Goal: Task Accomplishment & Management: Use online tool/utility

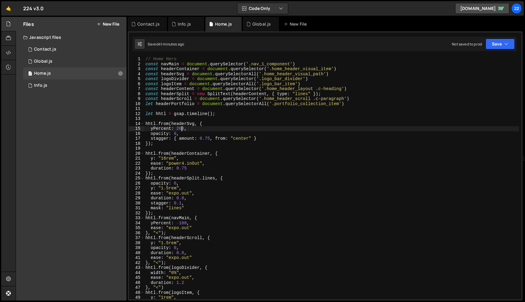
scroll to position [0, 2]
click at [263, 28] on div "Global.js" at bounding box center [261, 24] width 36 height 14
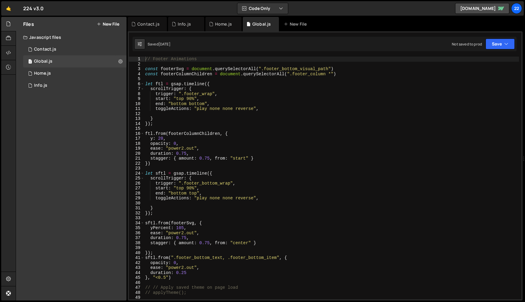
scroll to position [0, 0]
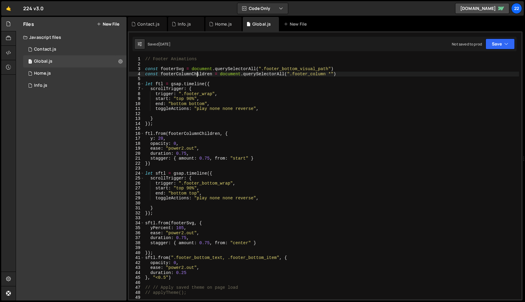
drag, startPoint x: 198, startPoint y: 75, endPoint x: 140, endPoint y: 63, distance: 58.5
click at [198, 75] on div "// Footer Animations const footerSvg = document . querySelectorAll ( ".footer_b…" at bounding box center [331, 182] width 375 height 250
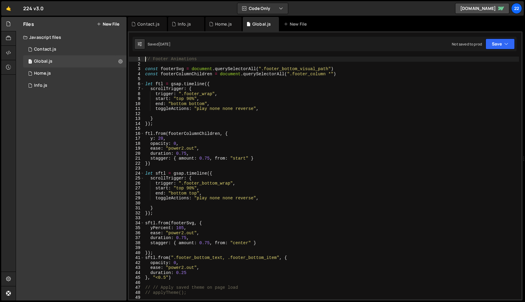
click at [146, 60] on div "// Footer Animations const footerSvg = document . querySelectorAll ( ".footer_b…" at bounding box center [331, 182] width 375 height 250
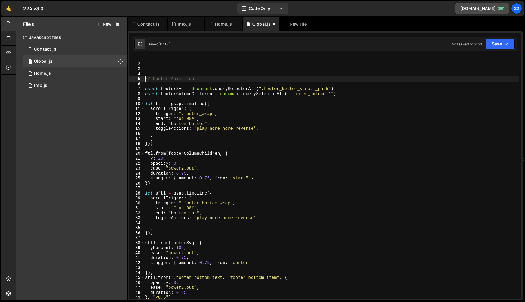
type textarea "// Footer Animations"
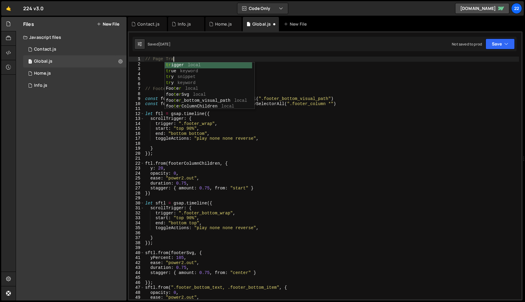
scroll to position [0, 2]
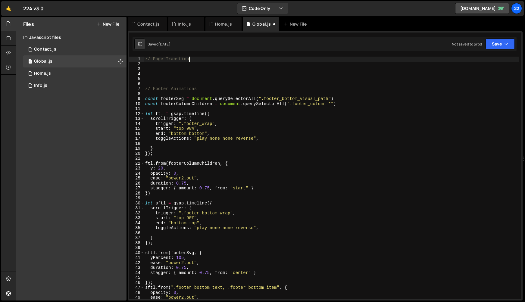
type textarea "// Page Transtions"
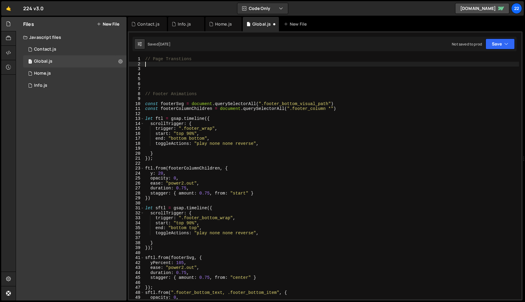
scroll to position [0, 0]
paste textarea "});"
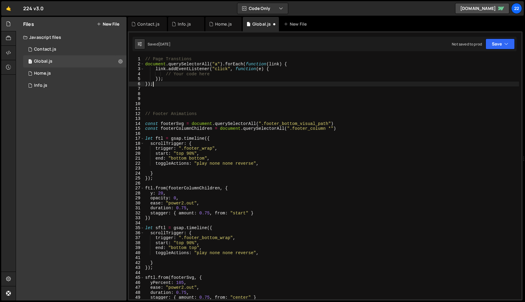
click at [189, 73] on div "// Page Transtions document . querySelectorAll ( "a" ) . forEach ( function ( l…" at bounding box center [331, 182] width 375 height 250
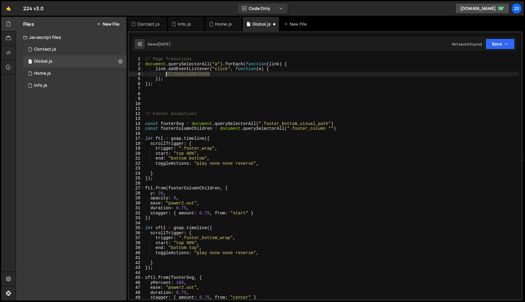
drag, startPoint x: 215, startPoint y: 73, endPoint x: 166, endPoint y: 74, distance: 49.4
click at [166, 74] on div "// Page Transtions document . querySelectorAll ( "a" ) . forEach ( function ( l…" at bounding box center [331, 182] width 375 height 250
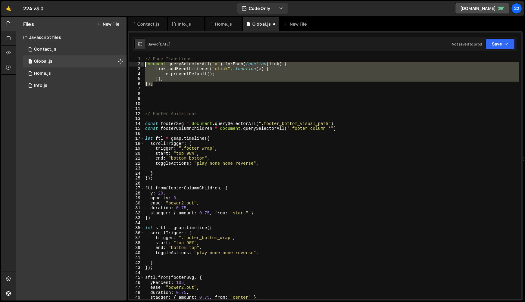
drag, startPoint x: 156, startPoint y: 86, endPoint x: 141, endPoint y: 65, distance: 25.9
click at [141, 65] on div "e.preventDefault(); 1 2 3 4 5 6 7 8 9 10 11 12 13 14 15 16 17 18 19 20 21 22 23…" at bounding box center [325, 178] width 392 height 243
type textarea "document.querySelectorAll("a").forEach(function(link) { link.addEventListener("…"
click at [202, 100] on div "// Page Transtions document . querySelectorAll ( "a" ) . forEach ( function ( l…" at bounding box center [331, 182] width 375 height 250
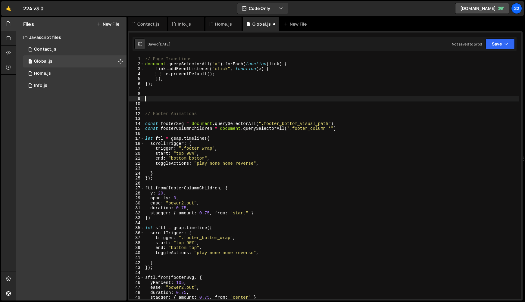
scroll to position [0, 0]
click at [234, 74] on div "// Page Transtions document . querySelectorAll ( "a" ) . forEach ( function ( l…" at bounding box center [331, 182] width 375 height 250
type textarea "e.preventDefault();"
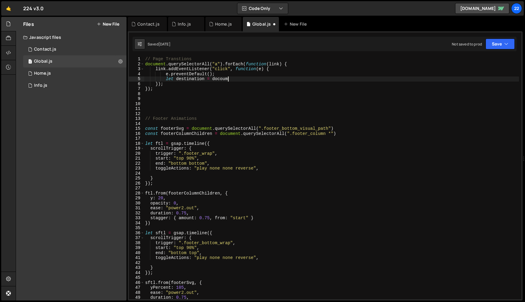
scroll to position [0, 5]
type textarea "let destination = docou"
click at [179, 22] on div "Info.js" at bounding box center [184, 24] width 13 height 6
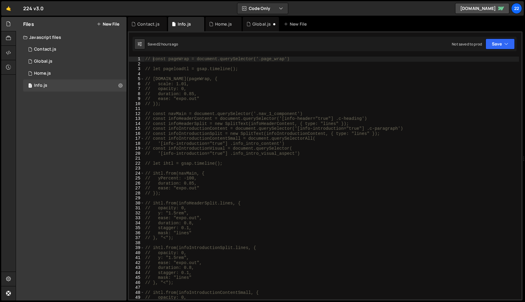
click at [226, 79] on div "// const pageWrap = document.querySelector('.page_wrap') // let pageloadtl = gs…" at bounding box center [331, 182] width 375 height 250
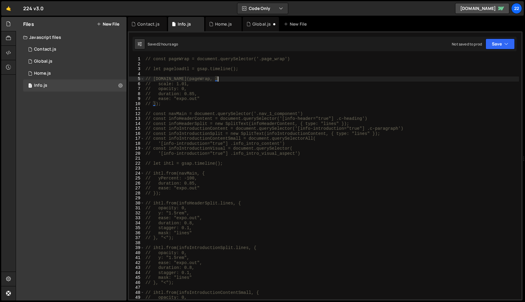
click at [146, 59] on div "// const pageWrap = document.querySelector('.page_wrap') // let pageloadtl = gs…" at bounding box center [331, 182] width 375 height 250
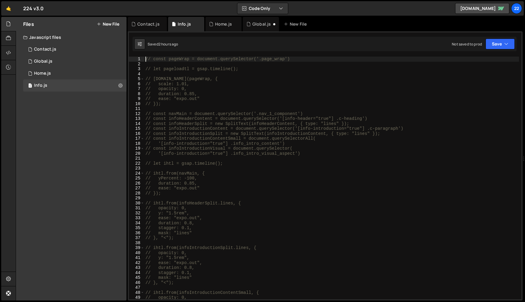
click at [165, 98] on div "// const pageWrap = document.querySelector('.page_wrap') // let pageloadtl = gs…" at bounding box center [331, 182] width 375 height 250
click at [176, 106] on div "// const pageWrap = document.querySelector('.page_wrap') // let pageloadtl = gs…" at bounding box center [331, 182] width 375 height 250
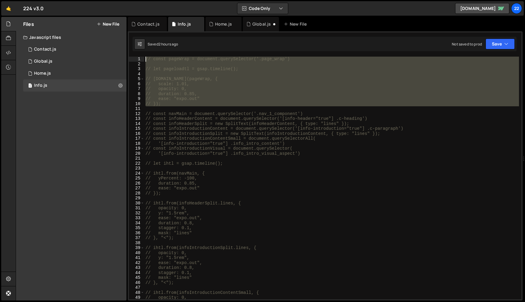
drag, startPoint x: 135, startPoint y: 83, endPoint x: 134, endPoint y: 56, distance: 27.4
click at [134, 56] on div "let destination = docou 1 2 3 4 5 6 7 8 9 10 11 12 13 14 15 16 17 18 19 20 21 2…" at bounding box center [325, 165] width 395 height 269
type textarea "// const pageWrap = document.querySelector('.page_wrap')"
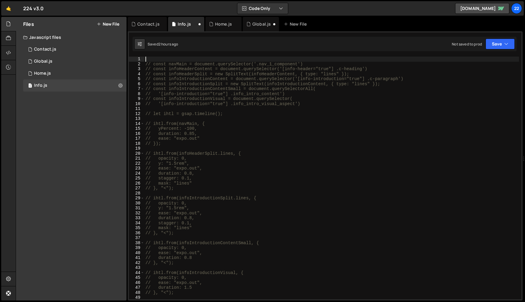
type textarea "// });"
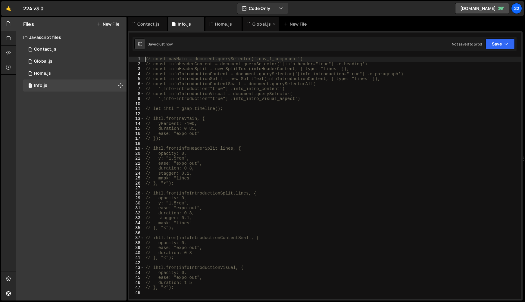
type textarea "// const navMain = document.querySelector('.nav_1_component')"
drag, startPoint x: 257, startPoint y: 23, endPoint x: 235, endPoint y: 49, distance: 33.5
click at [257, 23] on div "Global.js" at bounding box center [261, 24] width 18 height 6
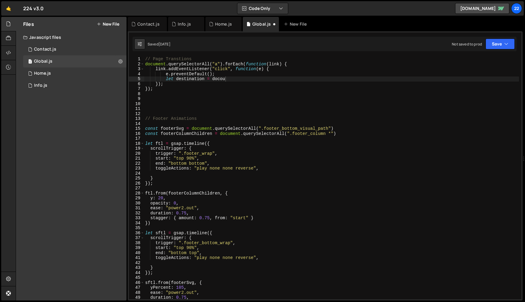
click at [169, 89] on div "// Page Transtions document . querySelectorAll ( "a" ) . forEach ( function ( l…" at bounding box center [331, 182] width 375 height 250
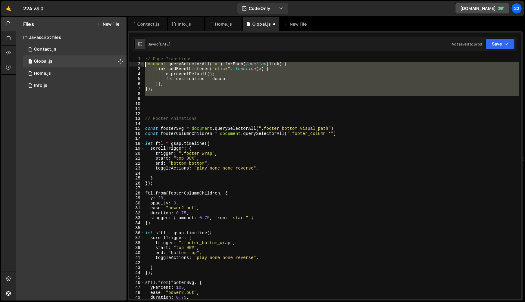
drag, startPoint x: 158, startPoint y: 97, endPoint x: 143, endPoint y: 65, distance: 35.0
click at [143, 65] on div "}); 1 2 3 4 5 6 7 8 9 10 11 12 13 14 15 16 17 18 19 20 21 22 23 24 25 26 27 28 …" at bounding box center [325, 178] width 392 height 243
type textarea "document.querySelectorAll("a").forEach(function(link) { link.addEventListener("…"
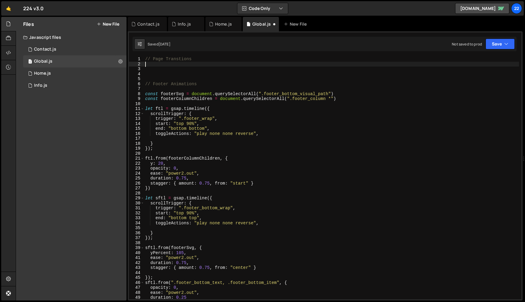
scroll to position [0, 0]
paste textarea "});"
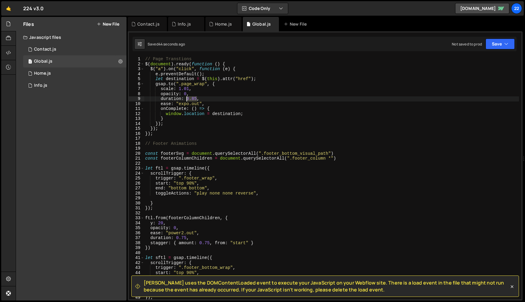
drag, startPoint x: 196, startPoint y: 98, endPoint x: 186, endPoint y: 98, distance: 9.6
click at [186, 98] on div "// Page Transtions $ ( document ) . ready ( function ( ) { $ ( "a" ) . on ( "cl…" at bounding box center [331, 182] width 375 height 250
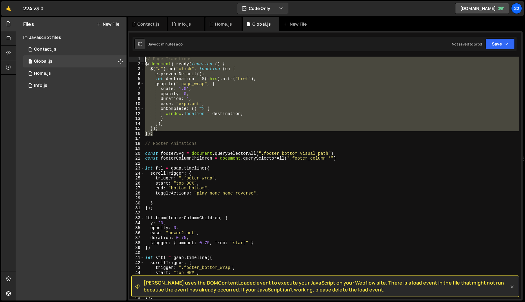
drag, startPoint x: 139, startPoint y: 93, endPoint x: 137, endPoint y: 61, distance: 32.3
click at [137, 61] on div "duration: 1, 1 2 3 4 5 6 7 8 9 10 11 12 13 14 15 16 17 18 19 20 21 22 23 24 25 …" at bounding box center [325, 178] width 392 height 243
click at [158, 96] on div "// Page Transtions $ ( document ) . ready ( function ( ) { $ ( "a" ) . on ( "cl…" at bounding box center [331, 178] width 375 height 243
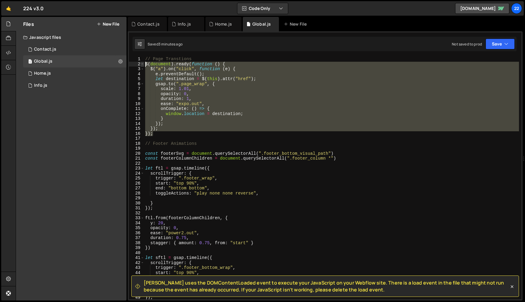
drag, startPoint x: 153, startPoint y: 135, endPoint x: 142, endPoint y: 64, distance: 72.0
click at [142, 64] on div "opacity: 0, 1 2 3 4 5 6 7 8 9 10 11 12 13 14 15 16 17 18 19 20 21 22 23 24 25 2…" at bounding box center [325, 178] width 392 height 243
type textarea "$(document).ready(function () { $("a").on("click", function (e) {"
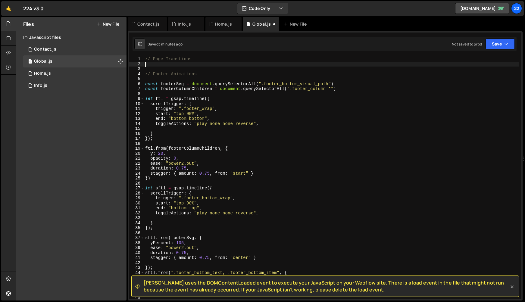
scroll to position [0, 0]
paste textarea "});"
type textarea "});"
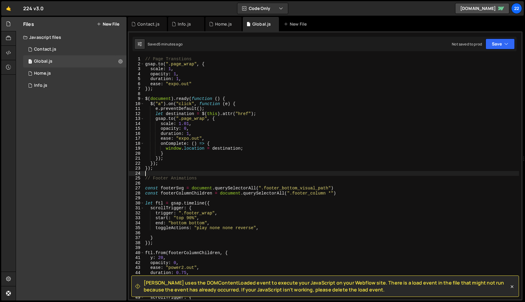
drag, startPoint x: 195, startPoint y: 105, endPoint x: 191, endPoint y: 109, distance: 5.8
click at [194, 106] on div "// Page Transtions gsap . to ( ".page_wrap" , { scale : 1 , opacity : 1 , durat…" at bounding box center [331, 182] width 375 height 250
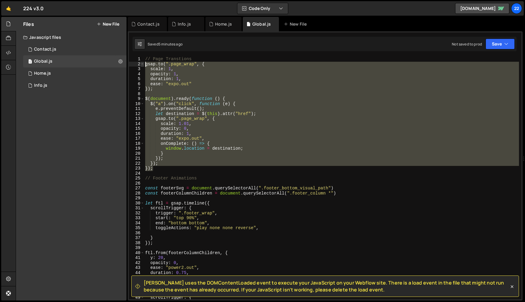
drag, startPoint x: 145, startPoint y: 94, endPoint x: 143, endPoint y: 65, distance: 29.3
click at [143, 65] on div "$("a").on("click", function (e) { 1 2 3 4 5 6 7 8 9 10 11 12 13 14 15 16 17 18 …" at bounding box center [325, 178] width 392 height 243
type textarea "[DOMAIN_NAME](".page_wrap", { scale: 1,"
paste textarea "});"
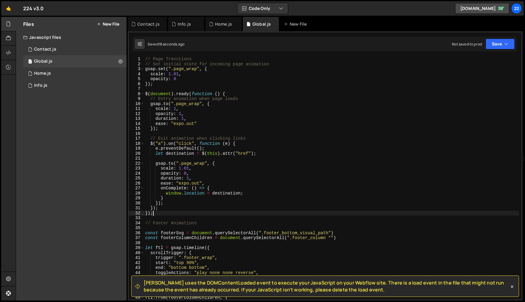
click at [138, 68] on div "3" at bounding box center [136, 69] width 15 height 5
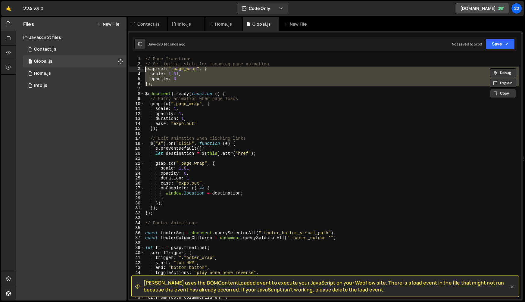
drag, startPoint x: 142, startPoint y: 76, endPoint x: 139, endPoint y: 68, distance: 8.1
click at [139, 68] on div "gsap.set(".page_wrap", { scale: 1.01, 1 2 3 4 5 6 7 8 9 10 11 12 13 14 15 16 17…" at bounding box center [325, 178] width 392 height 243
click at [213, 101] on div "// Page Transtions // Set initial state for incoming page animation // gsap.set…" at bounding box center [331, 182] width 375 height 250
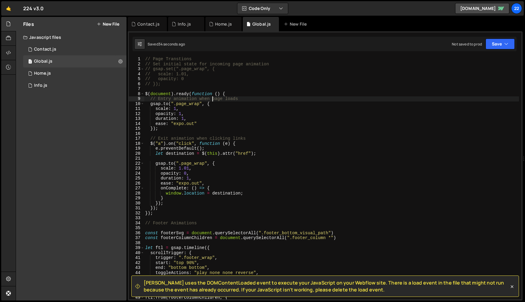
type textarea "// });"
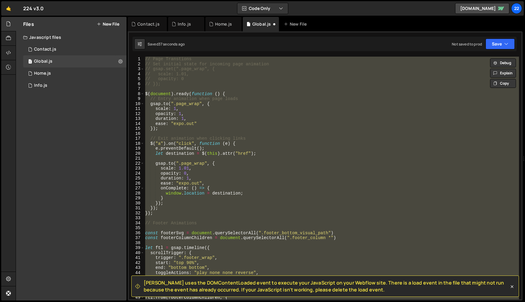
click at [185, 86] on div "// Page Transtions // Set initial state for incoming page animation // gsap.set…" at bounding box center [331, 178] width 375 height 243
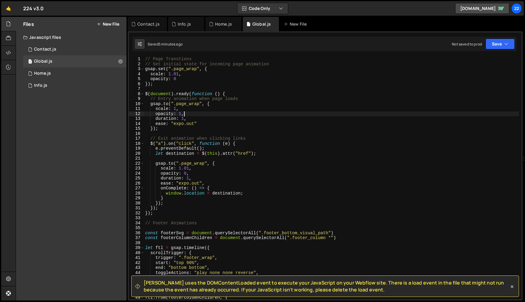
drag, startPoint x: 214, startPoint y: 112, endPoint x: 198, endPoint y: 87, distance: 29.7
click at [214, 111] on div "// Page Transtions // Set initial state for incoming page animation gsap . set …" at bounding box center [331, 182] width 375 height 250
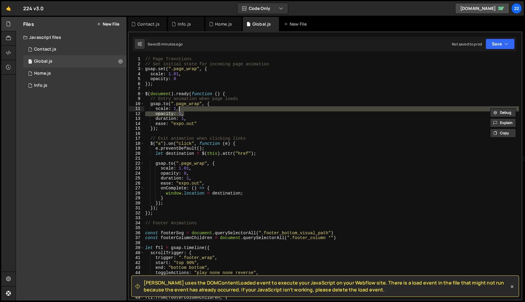
click at [178, 74] on div "// Page Transtions // Set initial state for incoming page animation gsap . set …" at bounding box center [331, 182] width 375 height 250
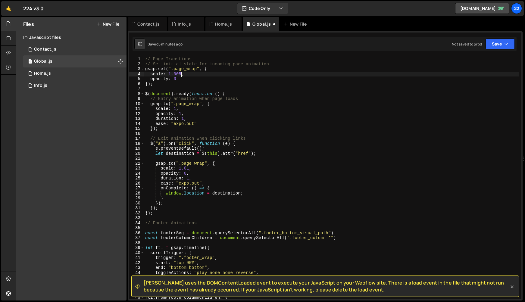
scroll to position [0, 2]
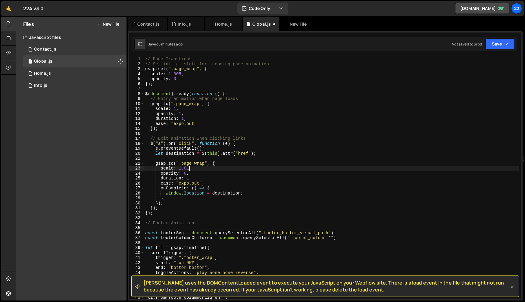
click at [188, 168] on div "// Page Transtions // Set initial state for incoming page animation gsap . set …" at bounding box center [331, 182] width 375 height 250
click at [183, 119] on div "// Page Transtions // Set initial state for incoming page animation gsap . set …" at bounding box center [331, 182] width 375 height 250
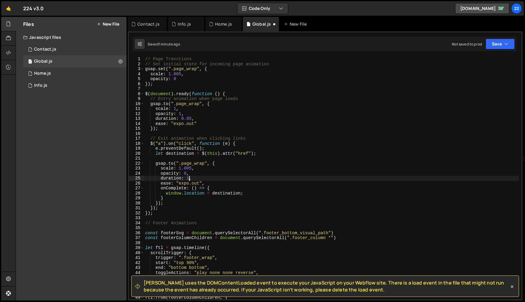
click at [189, 178] on div "// Page Transtions // Set initial state for incoming page animation gsap . set …" at bounding box center [331, 182] width 375 height 250
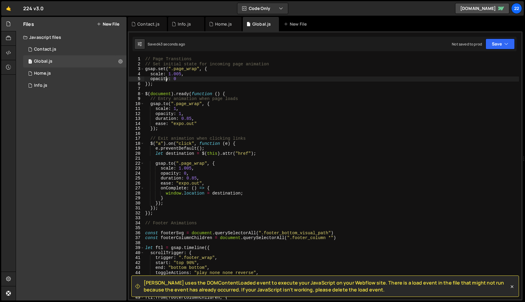
click at [166, 80] on div "// Page Transtions // Set initial state for incoming page animation gsap . set …" at bounding box center [331, 182] width 375 height 250
drag, startPoint x: 207, startPoint y: 76, endPoint x: 133, endPoint y: 74, distance: 74.1
click at [133, 74] on div "opacity: 0 1 2 3 4 5 6 7 8 9 10 11 12 13 14 15 16 17 18 19 20 21 22 23 24 25 26…" at bounding box center [325, 178] width 392 height 243
type textarea "scale: 1.005,"
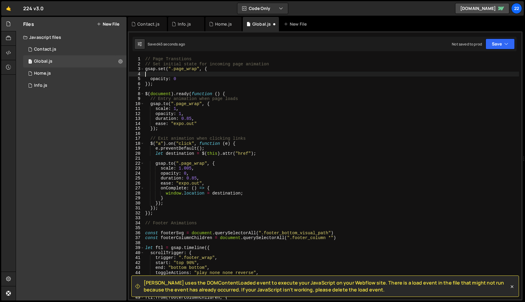
scroll to position [0, 0]
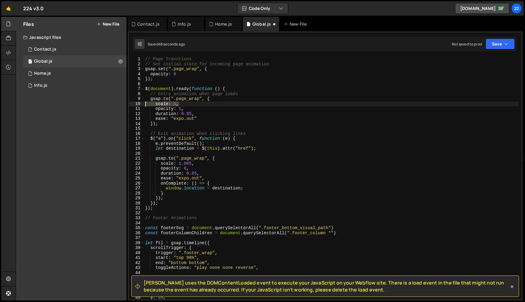
drag, startPoint x: 201, startPoint y: 104, endPoint x: 137, endPoint y: 103, distance: 63.2
click at [136, 103] on div "gsap.set(".page_wrap", { 1 2 3 4 5 6 7 8 9 10 11 12 13 14 15 16 17 18 19 20 21 …" at bounding box center [325, 178] width 392 height 243
type textarea "scale: 1,"
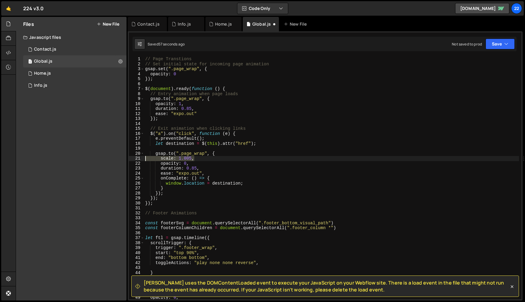
drag, startPoint x: 220, startPoint y: 158, endPoint x: 133, endPoint y: 156, distance: 87.0
click at [133, 156] on div "[DOMAIN_NAME](".page_wrap", { 1 2 3 4 5 6 7 8 9 10 11 12 13 14 15 16 17 18 19 2…" at bounding box center [325, 178] width 392 height 243
type textarea "scale: 1.005,"
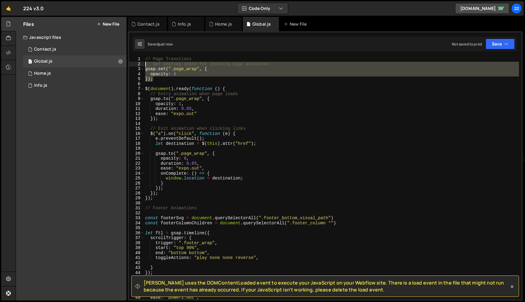
drag, startPoint x: 154, startPoint y: 80, endPoint x: 139, endPoint y: 64, distance: 21.9
click at [139, 64] on div "[DOMAIN_NAME](".page_wrap", { 1 2 3 4 5 6 7 8 9 10 11 12 13 14 15 16 17 18 19 2…" at bounding box center [325, 178] width 392 height 243
type textarea "// Set initial state for incoming page animation gsap.set(".page_wrap", {"
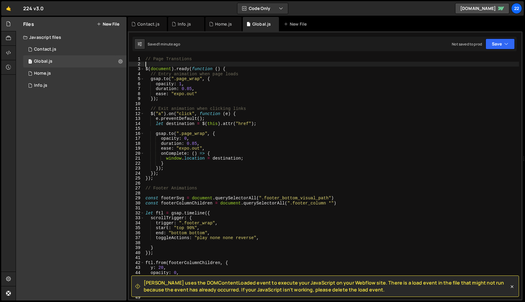
click at [277, 106] on div "// Page Transtions $ ( document ) . ready ( function ( ) { // Entry animation w…" at bounding box center [331, 183] width 375 height 253
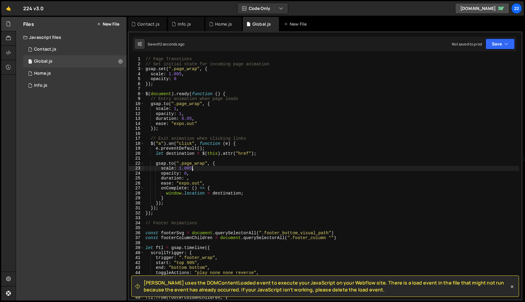
drag, startPoint x: 192, startPoint y: 169, endPoint x: 191, endPoint y: 174, distance: 5.8
click at [192, 169] on div "// Page Transtions // Set initial state for incoming page animation gsap . set …" at bounding box center [331, 183] width 375 height 253
click at [181, 73] on div "// Page Transtions // Set initial state for incoming page animation gsap . set …" at bounding box center [331, 183] width 375 height 253
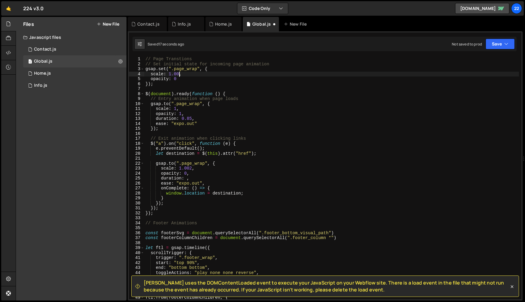
scroll to position [0, 2]
click at [283, 123] on div "// Page Transtions // Set initial state for incoming page animation gsap . set …" at bounding box center [331, 183] width 375 height 253
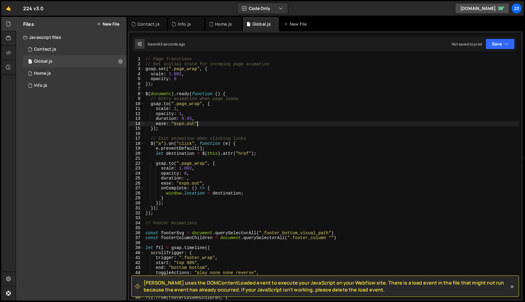
click at [250, 84] on div "// Page Transtions // Set initial state for incoming page animation gsap . set …" at bounding box center [331, 183] width 375 height 253
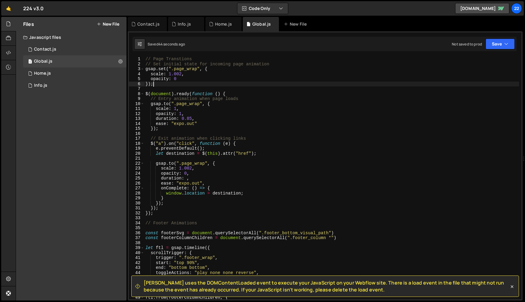
scroll to position [0, 0]
click at [251, 125] on div "// Page Transtions // Set initial state for incoming page animation gsap . set …" at bounding box center [331, 183] width 375 height 253
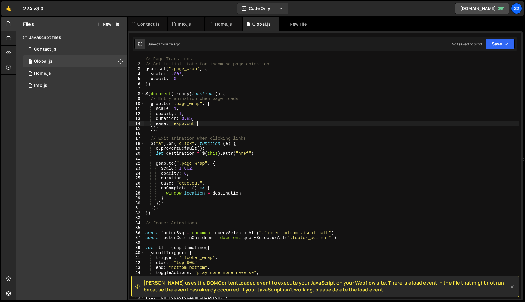
drag, startPoint x: 75, startPoint y: 224, endPoint x: 72, endPoint y: 223, distance: 3.2
click at [73, 224] on div "Files New File Javascript files 1 Contact.js 0 1 Global.js 0 1 Home.js 0 1" at bounding box center [71, 159] width 111 height 284
click at [273, 104] on div "// Page Transtions // Set initial state for incoming page animation gsap . set …" at bounding box center [331, 183] width 375 height 253
click at [232, 124] on div "// Page Transtions // Set initial state for incoming page animation gsap . set …" at bounding box center [331, 183] width 375 height 253
click at [164, 139] on div "// Page Transtions // Set initial state for incoming page animation gsap . set …" at bounding box center [331, 183] width 375 height 253
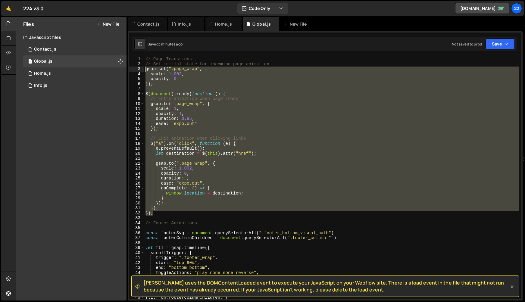
drag, startPoint x: 152, startPoint y: 203, endPoint x: 140, endPoint y: 67, distance: 135.7
click at [140, 67] on div "// Exit animation when clicking links 1 2 3 4 5 6 7 8 9 10 11 12 13 14 15 16 17…" at bounding box center [325, 178] width 392 height 243
type textarea "gsap.set(".page_wrap", { scale: 1.002,"
click at [233, 161] on div "// Page Transtions // Set initial state for incoming page animation gsap . set …" at bounding box center [331, 178] width 375 height 243
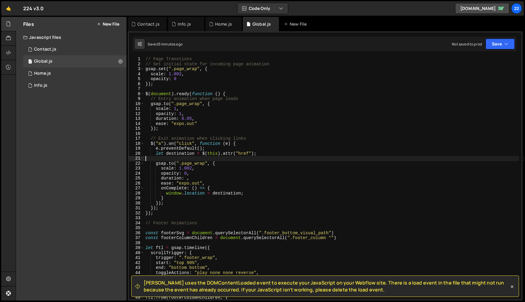
scroll to position [0, 0]
click at [186, 179] on div "// Page Transtions // Set initial state for incoming page animation gsap . set …" at bounding box center [331, 183] width 375 height 253
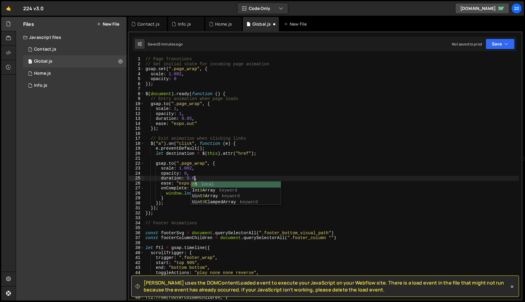
scroll to position [0, 3]
drag, startPoint x: 254, startPoint y: 175, endPoint x: 259, endPoint y: 117, distance: 58.0
click at [254, 175] on div "// Page Transtions // Set initial state for incoming page animation gsap . set …" at bounding box center [331, 183] width 375 height 253
type textarea "opacity: 0,"
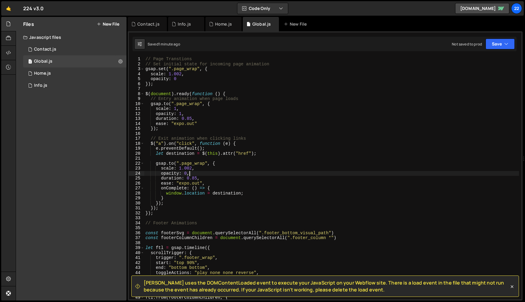
scroll to position [0, 3]
click at [217, 25] on div "Home.js" at bounding box center [223, 24] width 17 height 6
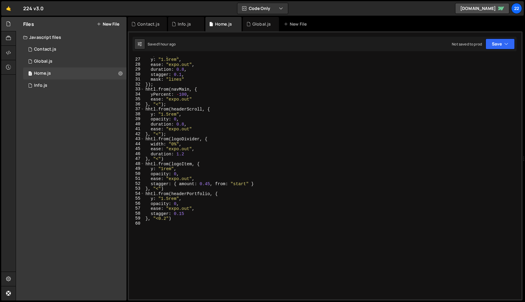
scroll to position [129, 0]
click at [299, 184] on div "opacity : 0 , y : "1.5rem" , ease : "expo.out" , duration : 0.8 , stagger : 0.1…" at bounding box center [331, 178] width 375 height 253
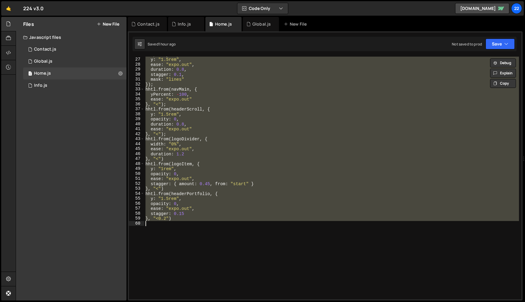
type textarea "// }, "<0.2")"
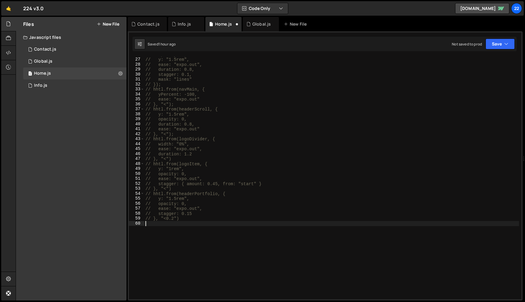
scroll to position [0, 0]
click at [280, 157] on div "// opacity: 0, // y: "1.5rem", // ease: "expo.out", // duration: 0.8, // stagge…" at bounding box center [331, 178] width 375 height 253
type textarea "// }, "<")"
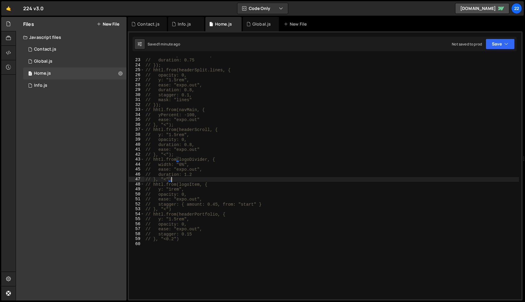
scroll to position [108, 0]
click at [258, 23] on div "Global.js" at bounding box center [261, 24] width 18 height 6
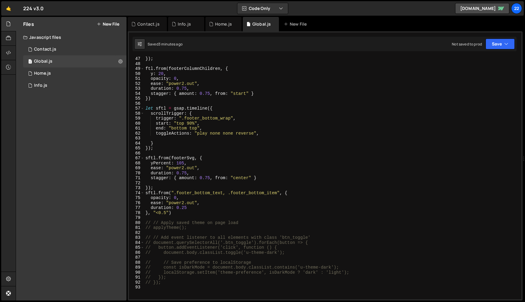
scroll to position [0, 0]
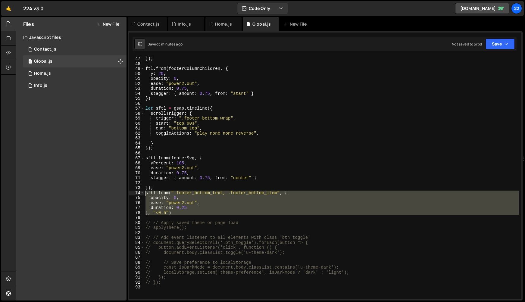
drag, startPoint x: 180, startPoint y: 210, endPoint x: 141, endPoint y: 195, distance: 41.7
click at [132, 193] on div "47 48 49 50 51 52 53 54 55 56 57 58 59 60 61 62 63 64 65 66 67 68 69 70 71 72 7…" at bounding box center [325, 178] width 392 height 243
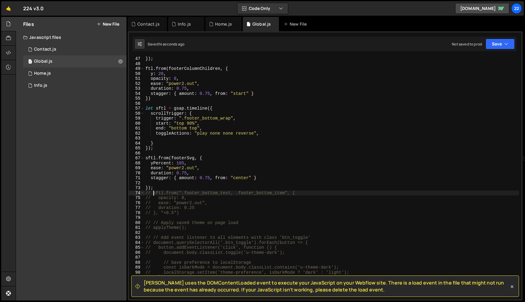
click at [256, 179] on div "}) ; ftl . from ( footerColumnChildren , { y : 20 , opacity : 0 , ease : "power…" at bounding box center [331, 182] width 375 height 253
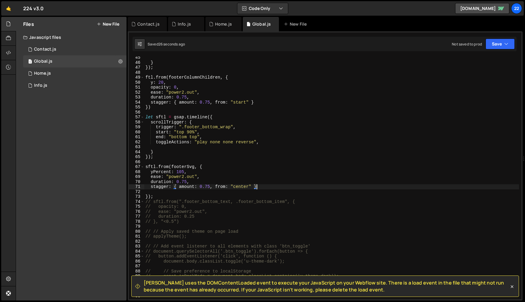
scroll to position [221, 0]
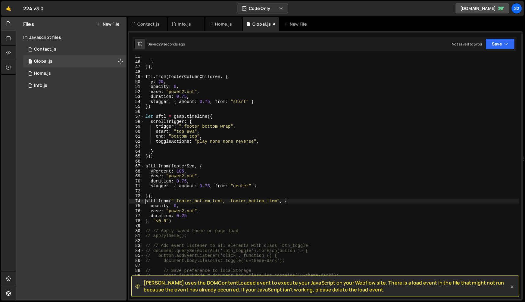
click at [193, 220] on div "} }) ; ftl . from ( footerColumnChildren , { y : 20 , opacity : 0 , ease : "pow…" at bounding box center [331, 181] width 375 height 253
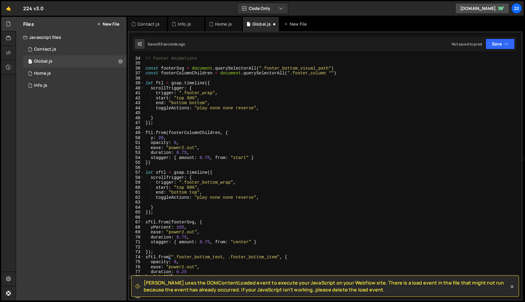
scroll to position [165, 0]
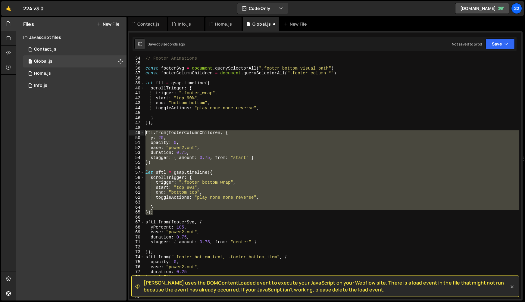
drag, startPoint x: 160, startPoint y: 213, endPoint x: 137, endPoint y: 132, distance: 84.0
click at [137, 132] on div "}, "<0.5") 34 35 36 37 38 39 40 41 42 43 44 45 46 47 48 49 50 51 52 53 54 55 56…" at bounding box center [325, 178] width 392 height 243
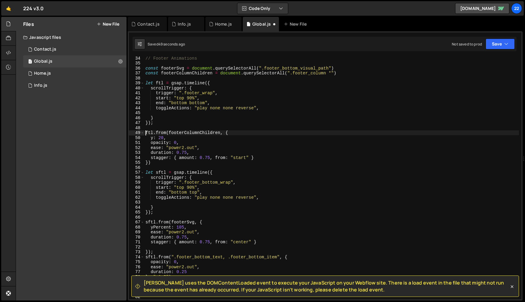
click at [144, 145] on div "51" at bounding box center [136, 142] width 15 height 5
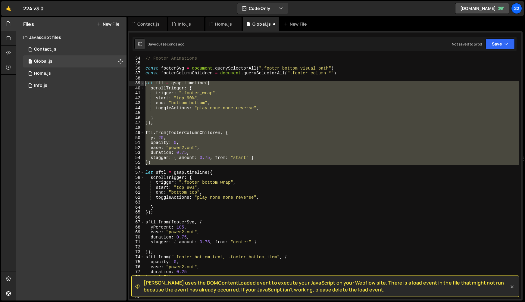
drag, startPoint x: 154, startPoint y: 166, endPoint x: 141, endPoint y: 83, distance: 84.5
click at [141, 83] on div "ftl.from(footerColumnChildren, { 34 35 36 37 38 39 40 41 42 43 44 45 46 47 48 4…" at bounding box center [325, 178] width 392 height 243
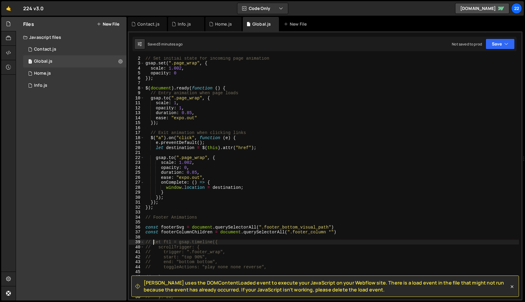
scroll to position [0, 0]
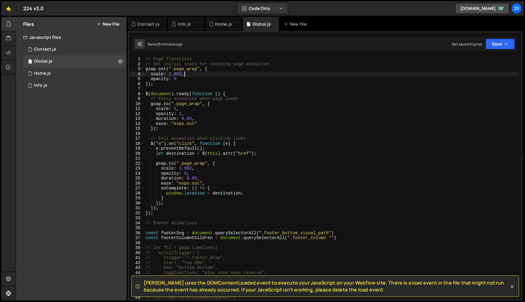
click at [187, 74] on div "// Page Transtions // Set initial state for incoming page animation gsap . set …" at bounding box center [331, 183] width 375 height 253
type textarea "scale: 1.002,"
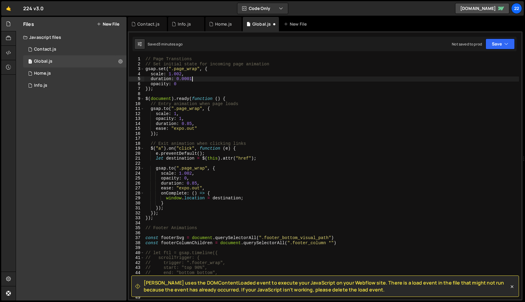
scroll to position [0, 3]
click at [188, 79] on div "// Page Transtions // Set initial state for incoming page animation gsap . set …" at bounding box center [331, 183] width 375 height 253
click at [203, 78] on div "// Page Transtions // Set initial state for incoming page animation gsap . set …" at bounding box center [331, 183] width 375 height 253
type textarea "duration: 0.001,"
click at [266, 164] on div "// Page Transtions // Set initial state for incoming page animation gsap . set …" at bounding box center [331, 183] width 375 height 253
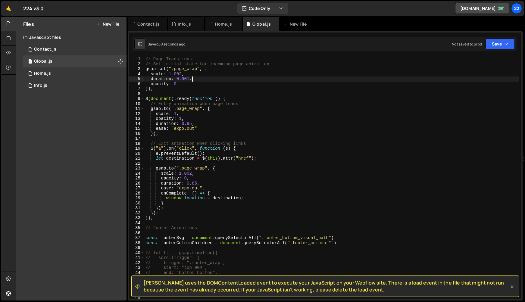
scroll to position [0, 0]
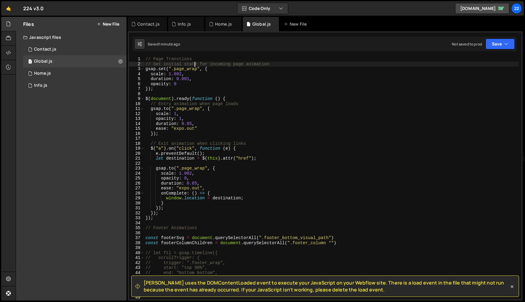
click at [194, 66] on div "// Page Transtions // Set initial state for incoming page animation gsap . set …" at bounding box center [331, 183] width 375 height 253
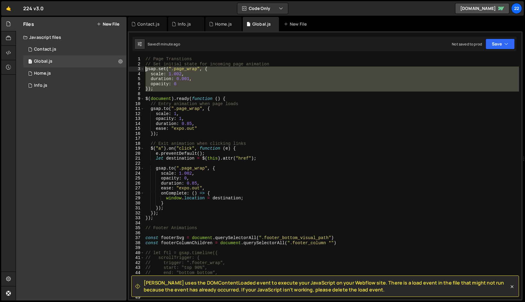
drag, startPoint x: 163, startPoint y: 92, endPoint x: 144, endPoint y: 68, distance: 30.6
click at [144, 68] on div "// Set initial state for incoming page animation 1 2 3 4 5 6 7 8 9 10 11 12 13 …" at bounding box center [325, 178] width 392 height 243
click at [318, 114] on div "// Page Transtions // Set initial state for incoming page animation // gsap.set…" at bounding box center [331, 183] width 375 height 253
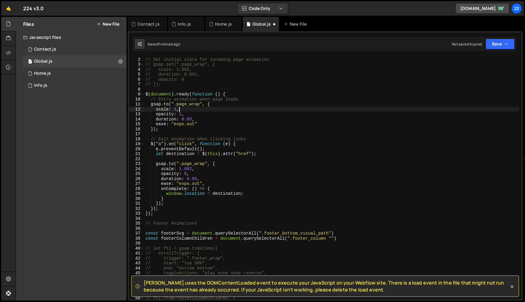
scroll to position [5, 0]
click at [247, 172] on div "// Page Transtions // Set initial state for incoming page animation // gsap.set…" at bounding box center [331, 178] width 375 height 253
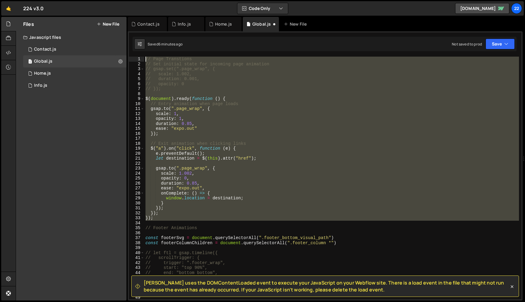
drag, startPoint x: 161, startPoint y: 221, endPoint x: 139, endPoint y: 33, distance: 189.6
click at [139, 33] on div "[PERSON_NAME] uses the DOMContentLoaded event to execute your JavaScript on you…" at bounding box center [325, 165] width 395 height 269
type textarea "// Page Transtions // Set initial state for incoming page animation"
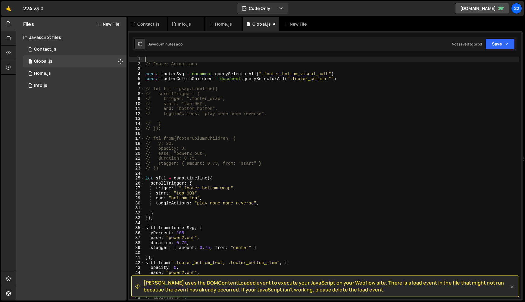
type textarea "// Footer Animations"
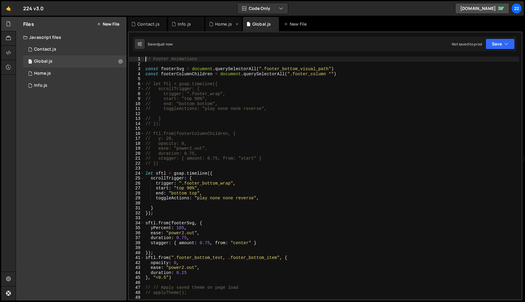
click at [211, 28] on div "Home.js" at bounding box center [223, 24] width 36 height 14
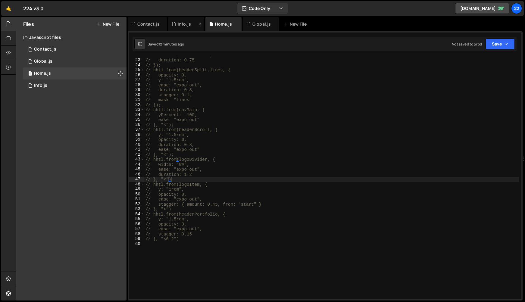
click at [184, 26] on div "Info.js" at bounding box center [184, 24] width 13 height 6
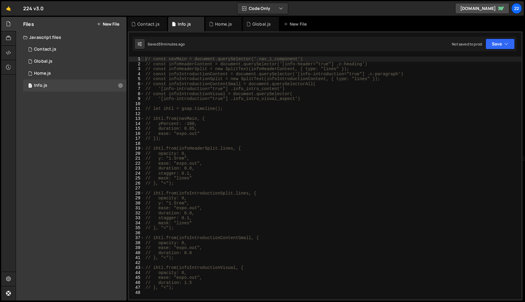
click at [292, 156] on div "// const navMain = document.querySelector('.nav_1_component') // const infoHead…" at bounding box center [332, 183] width 377 height 253
type textarea "// }, "<");"
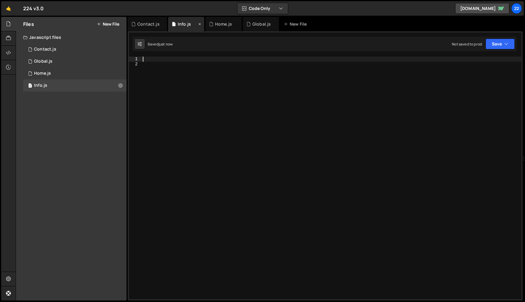
click at [200, 25] on icon at bounding box center [200, 24] width 4 height 6
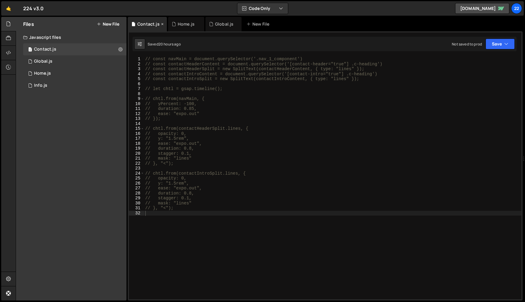
click at [134, 21] on icon at bounding box center [133, 24] width 4 height 6
click at [143, 23] on div "Contact.js" at bounding box center [148, 24] width 22 height 6
click at [328, 141] on div "// const navMain = document.querySelector('.nav_1_component') // const contactH…" at bounding box center [332, 183] width 377 height 253
type textarea "// }, "<");"
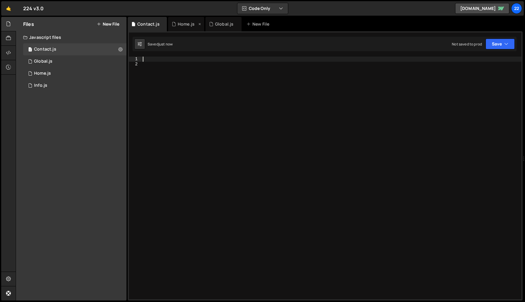
click at [185, 24] on div "Home.js" at bounding box center [186, 24] width 17 height 6
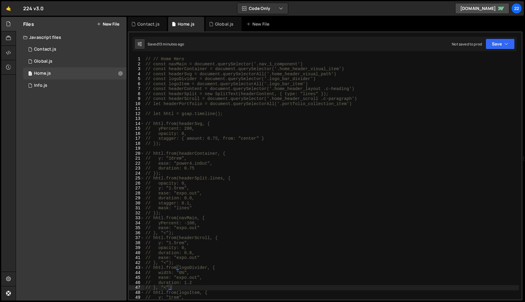
type textarea "// mask: "lines""
click at [334, 210] on div "// // Home Hero // const navMain = document.querySelector('.nav_1_component') /…" at bounding box center [331, 183] width 375 height 253
click at [220, 23] on div "Global.js" at bounding box center [224, 24] width 18 height 6
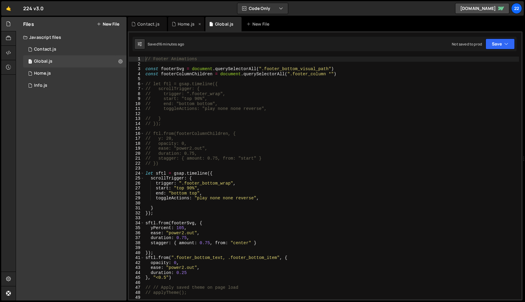
click at [182, 19] on div "Home.js" at bounding box center [186, 24] width 36 height 14
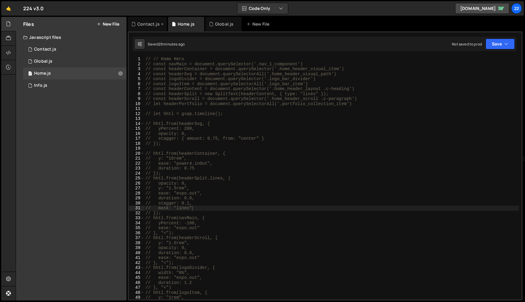
click at [154, 26] on div "Contact.js" at bounding box center [148, 24] width 22 height 6
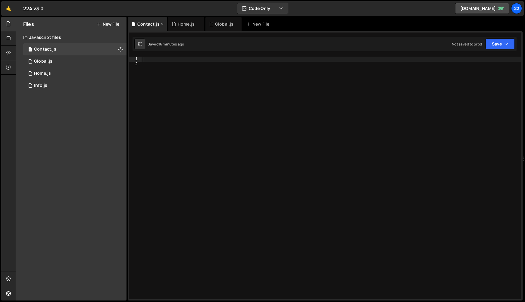
click at [162, 23] on icon at bounding box center [162, 24] width 4 height 6
